Goal: Task Accomplishment & Management: Use online tool/utility

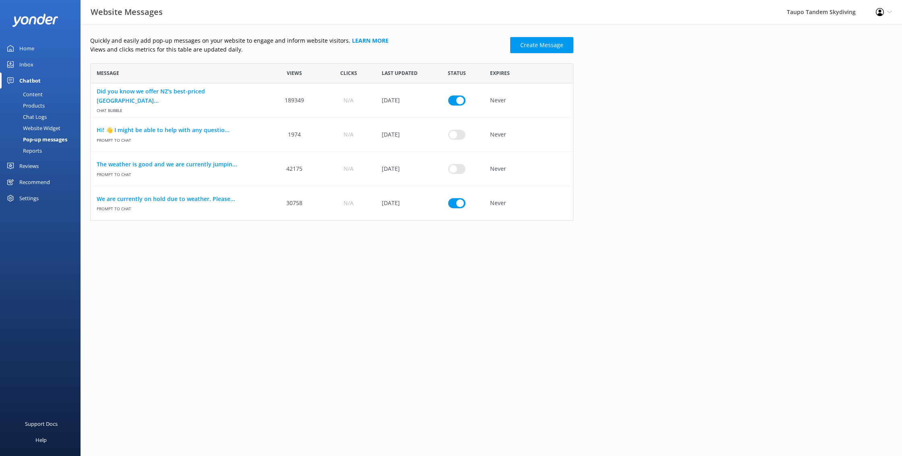
scroll to position [158, 483]
click at [204, 194] on div "We are currently on hold due to weather. Please... Prompt to Chat" at bounding box center [179, 203] width 177 height 34
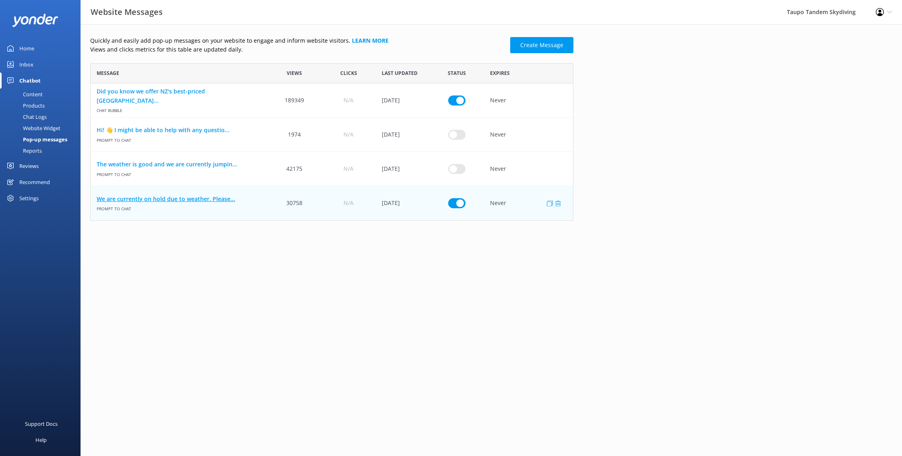
click at [207, 200] on link "We are currently on hold due to weather. Please..." at bounding box center [179, 199] width 165 height 9
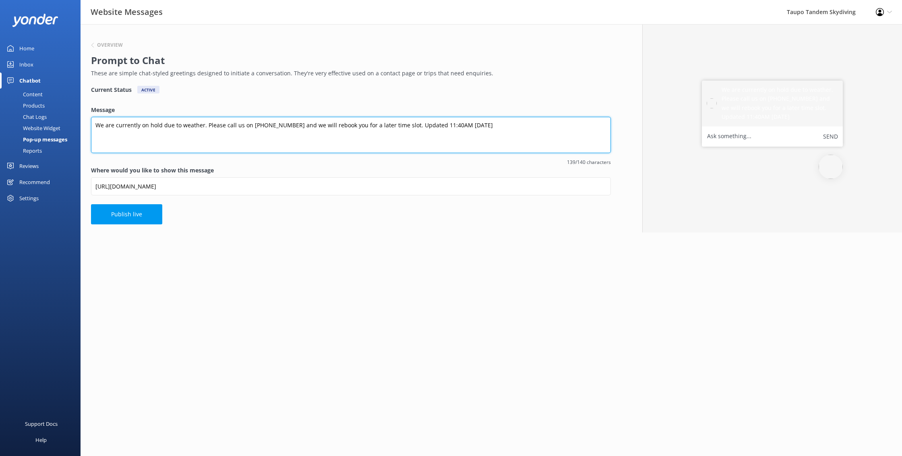
drag, startPoint x: 439, startPoint y: 124, endPoint x: 441, endPoint y: 149, distance: 25.1
click at [439, 124] on textarea "We are currently on hold due to weather. Please call us on [PHONE_NUMBER] and w…" at bounding box center [351, 135] width 520 height 36
type textarea "We are currently on hold due to weather. Please call us on [PHONE_NUMBER] and w…"
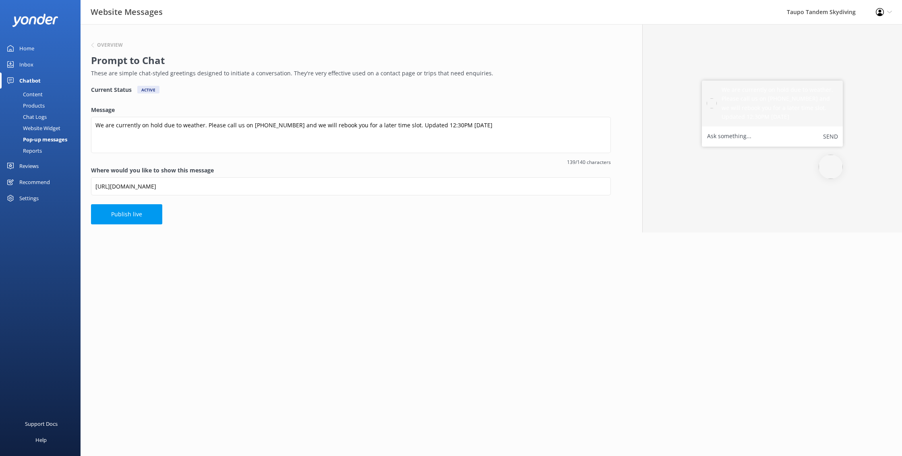
click at [424, 293] on html "Website Messages Taupo Tandem Skydiving Profile Settings Logout Home Inbox Chat…" at bounding box center [451, 228] width 902 height 456
click at [113, 209] on button "Publish live" at bounding box center [126, 214] width 71 height 20
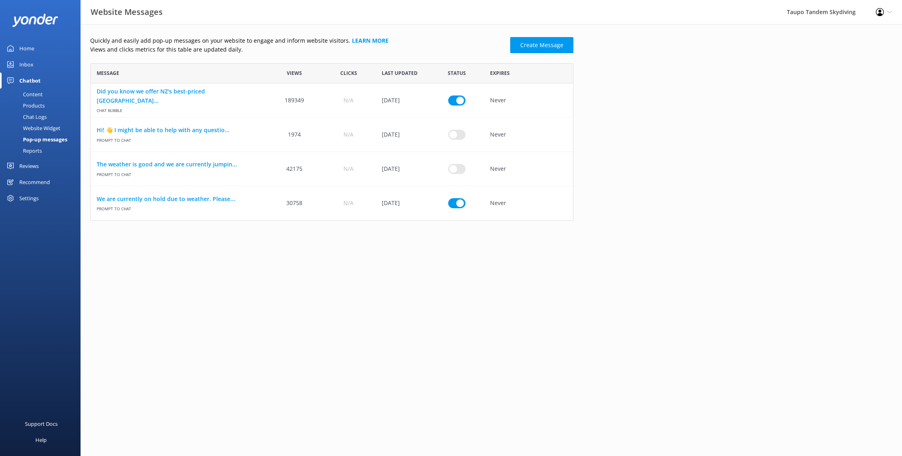
scroll to position [158, 483]
